Goal: Task Accomplishment & Management: Use online tool/utility

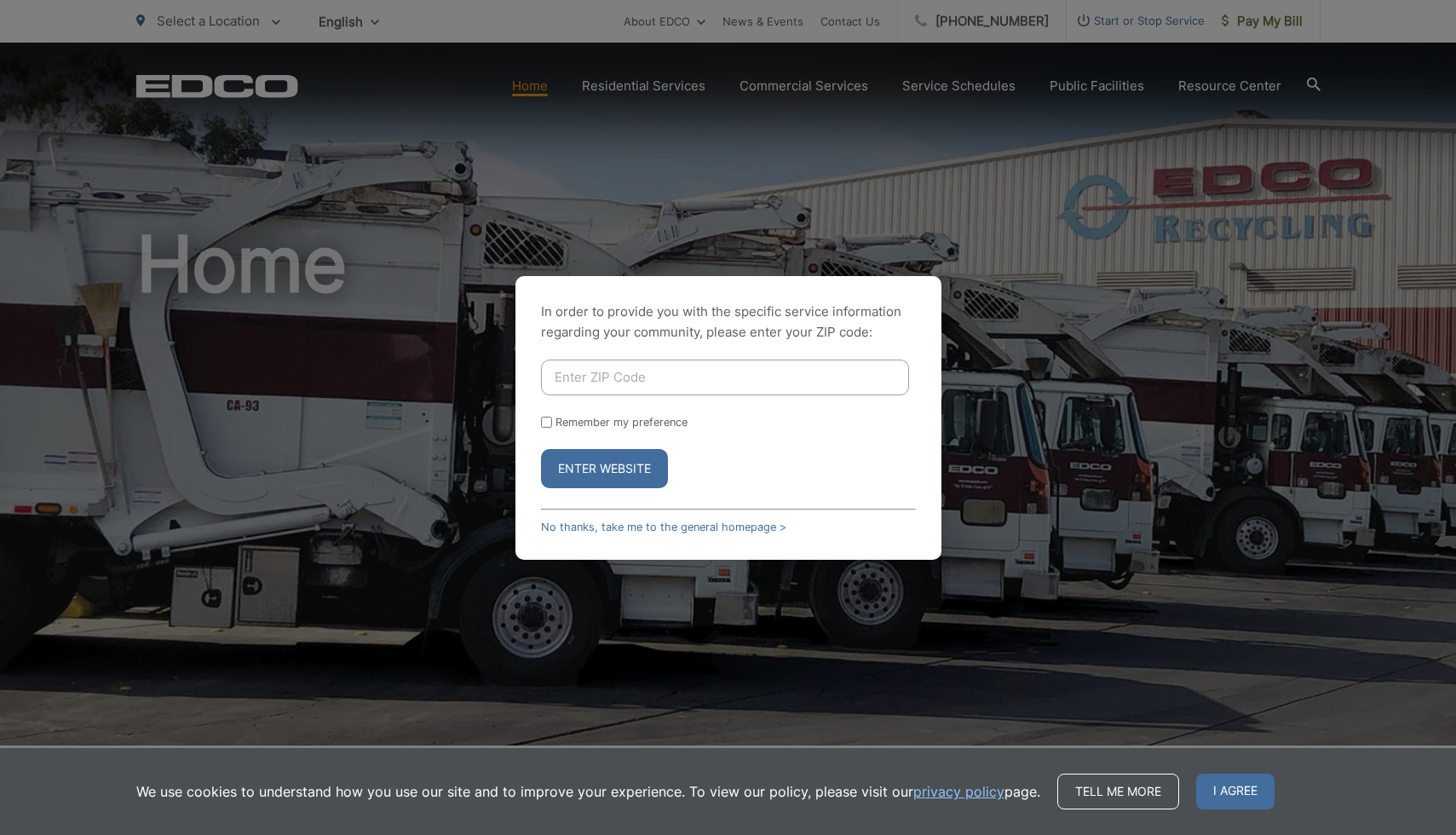
click at [720, 370] on input "Enter ZIP Code" at bounding box center [725, 377] width 368 height 36
click at [662, 526] on link "No thanks, take me to the general homepage >" at bounding box center [663, 527] width 245 height 13
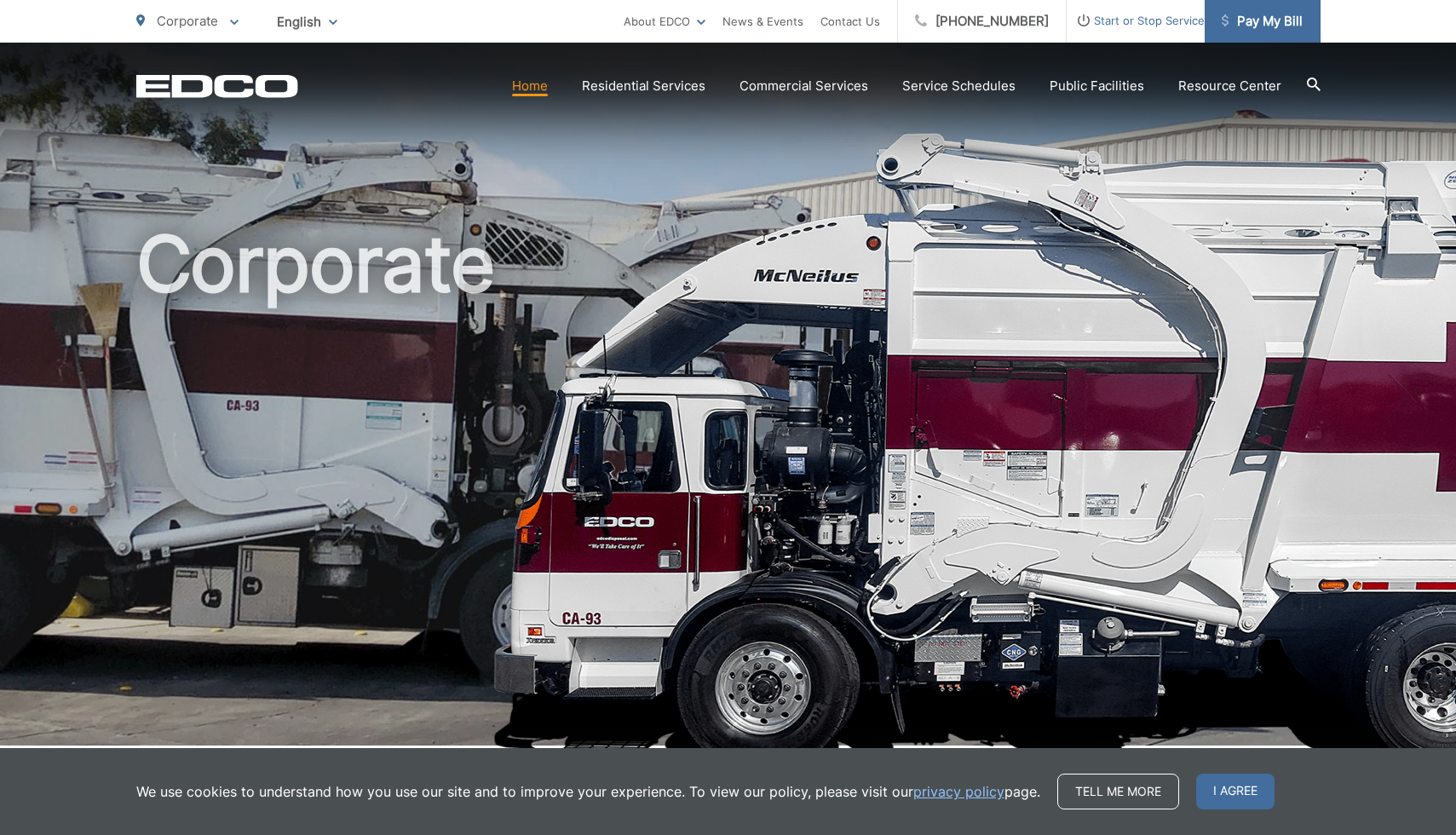
click at [1269, 19] on span "Pay My Bill" at bounding box center [1262, 21] width 81 height 20
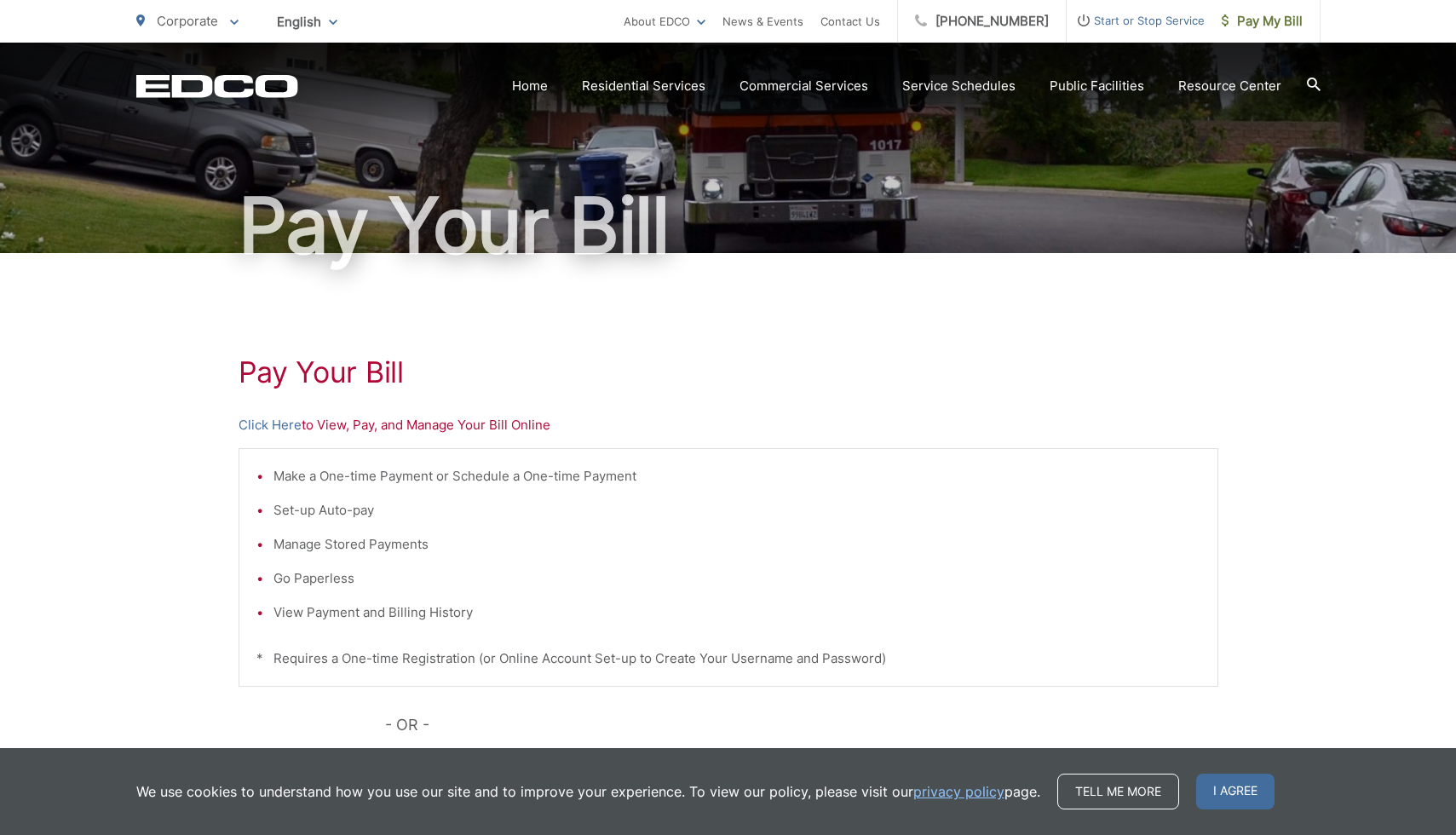
scroll to position [88, 0]
click at [287, 425] on link "Click Here" at bounding box center [270, 424] width 63 height 20
